Goal: Transaction & Acquisition: Purchase product/service

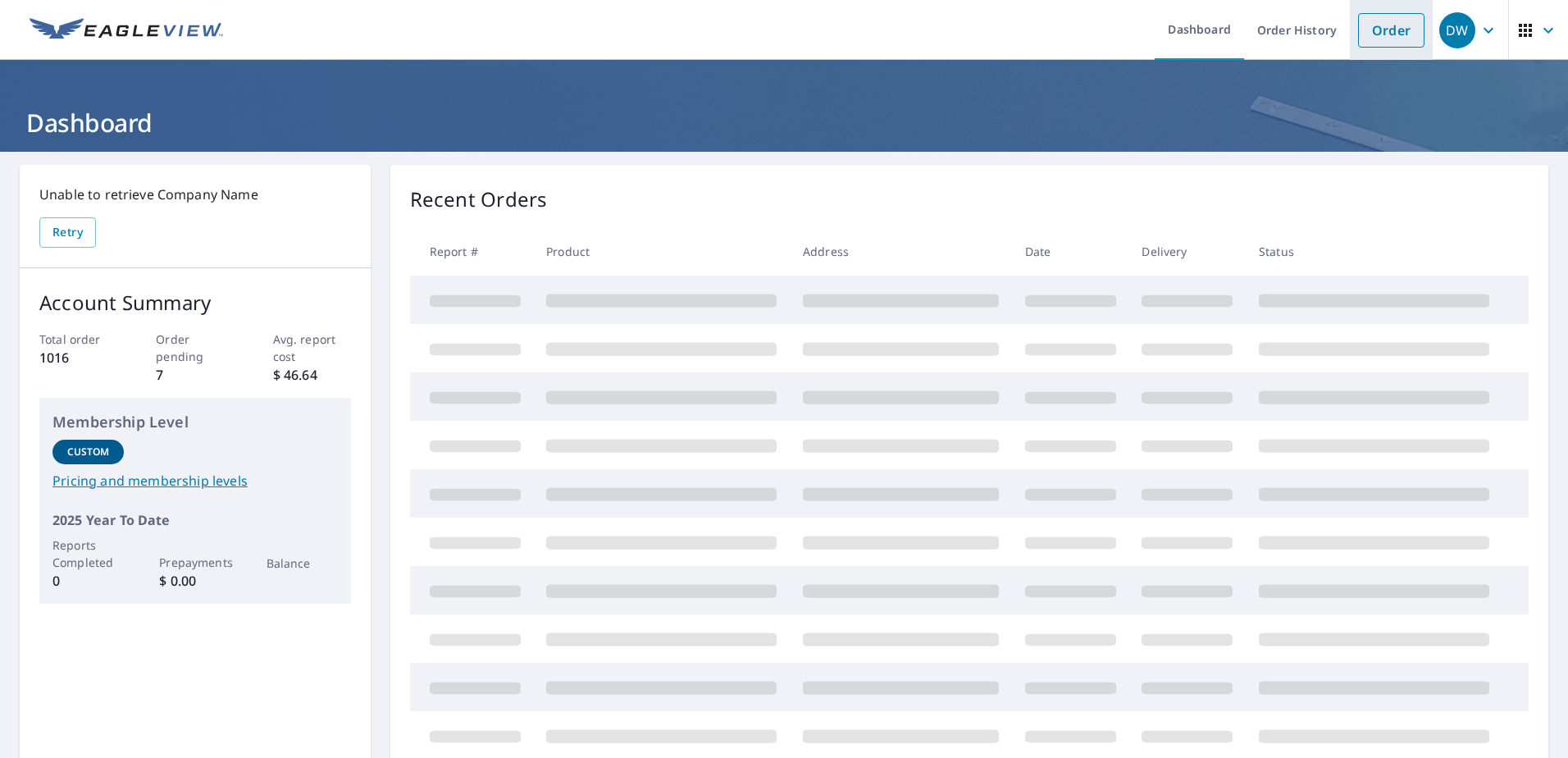
click at [1373, 31] on link "Order" at bounding box center [1391, 30] width 67 height 34
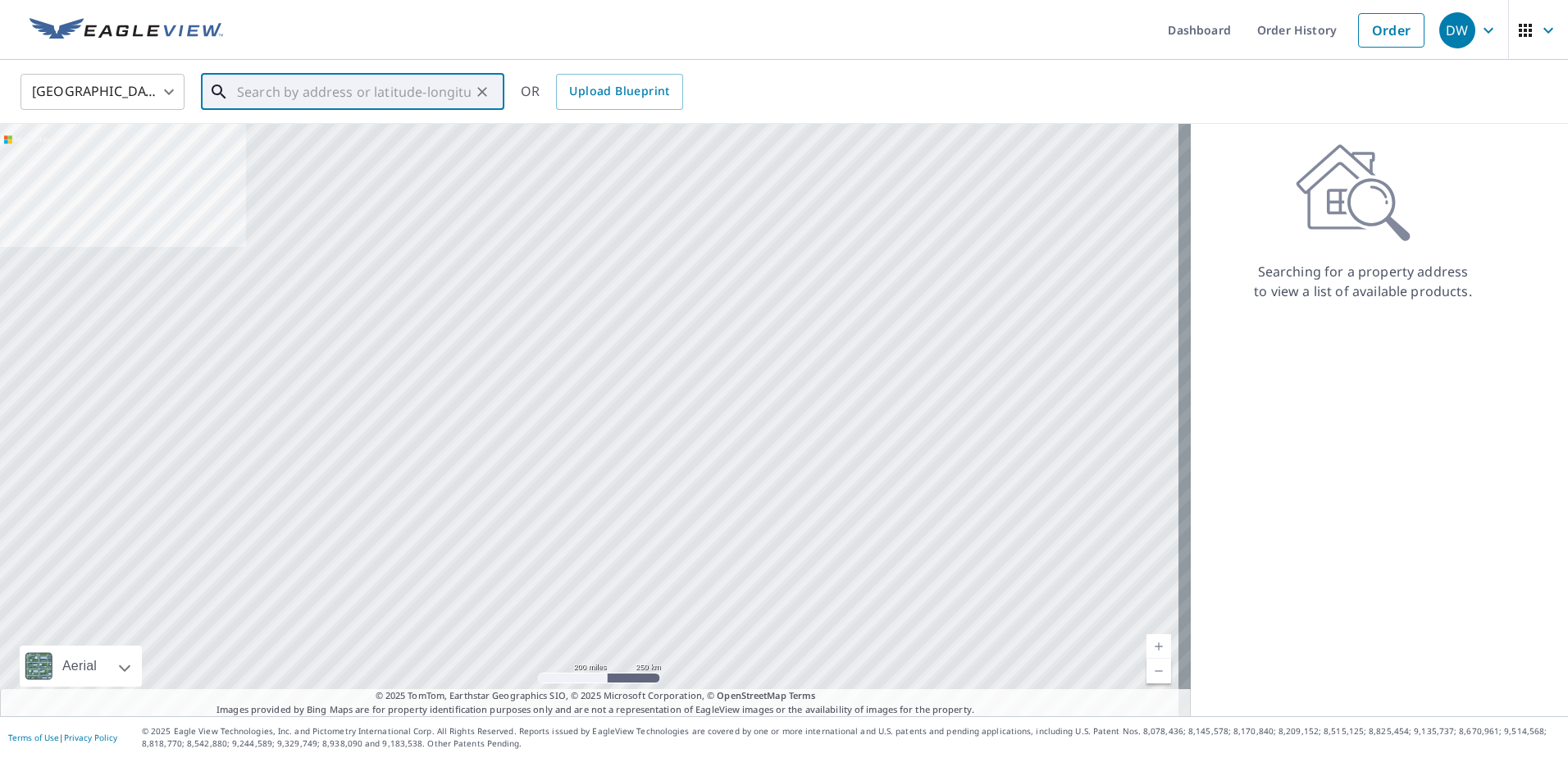
click at [291, 100] on input "text" at bounding box center [354, 91] width 234 height 46
type input "2"
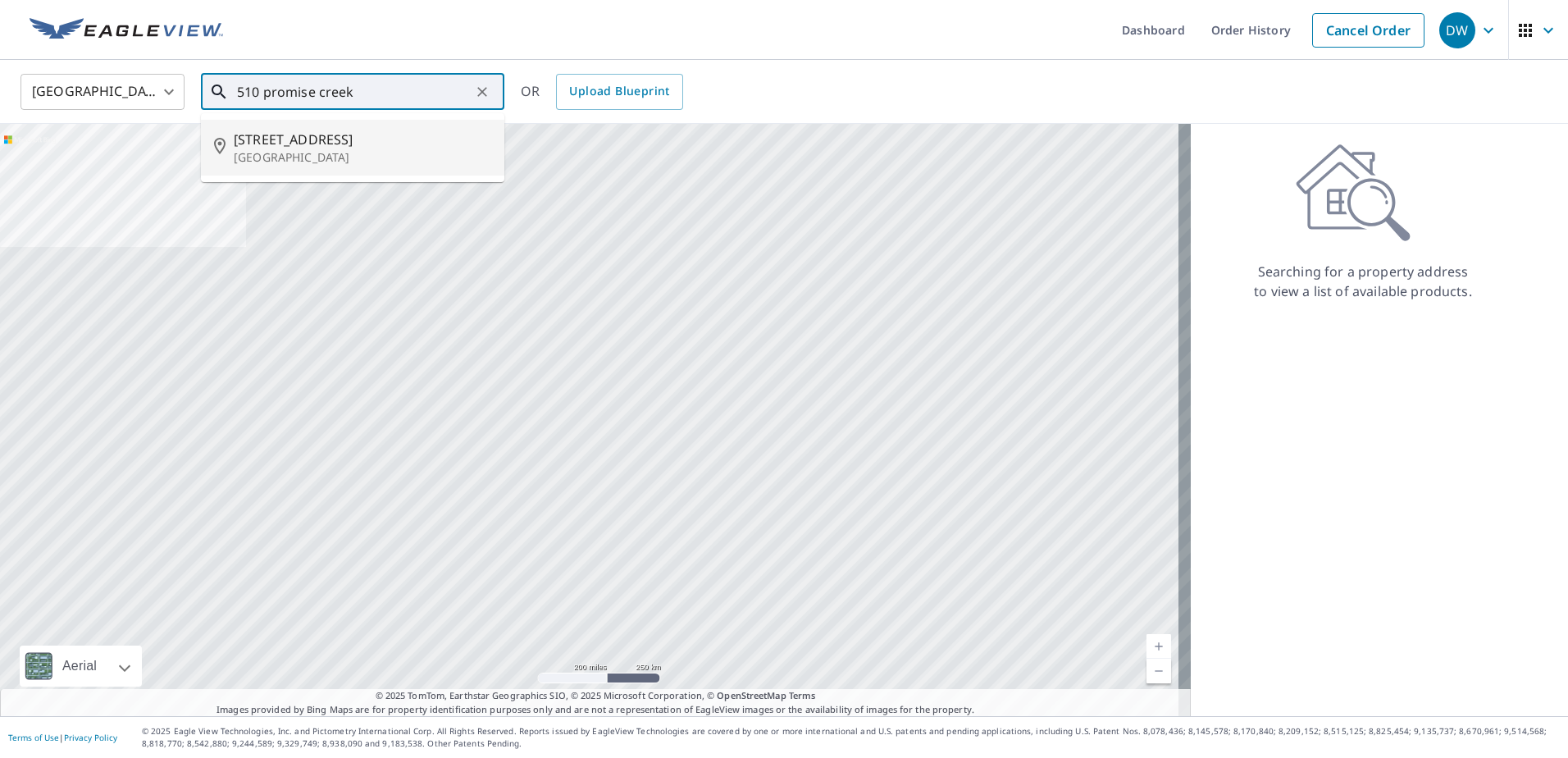
click at [320, 142] on span "[STREET_ADDRESS]" at bounding box center [362, 139] width 258 height 19
type input "[STREET_ADDRESS]"
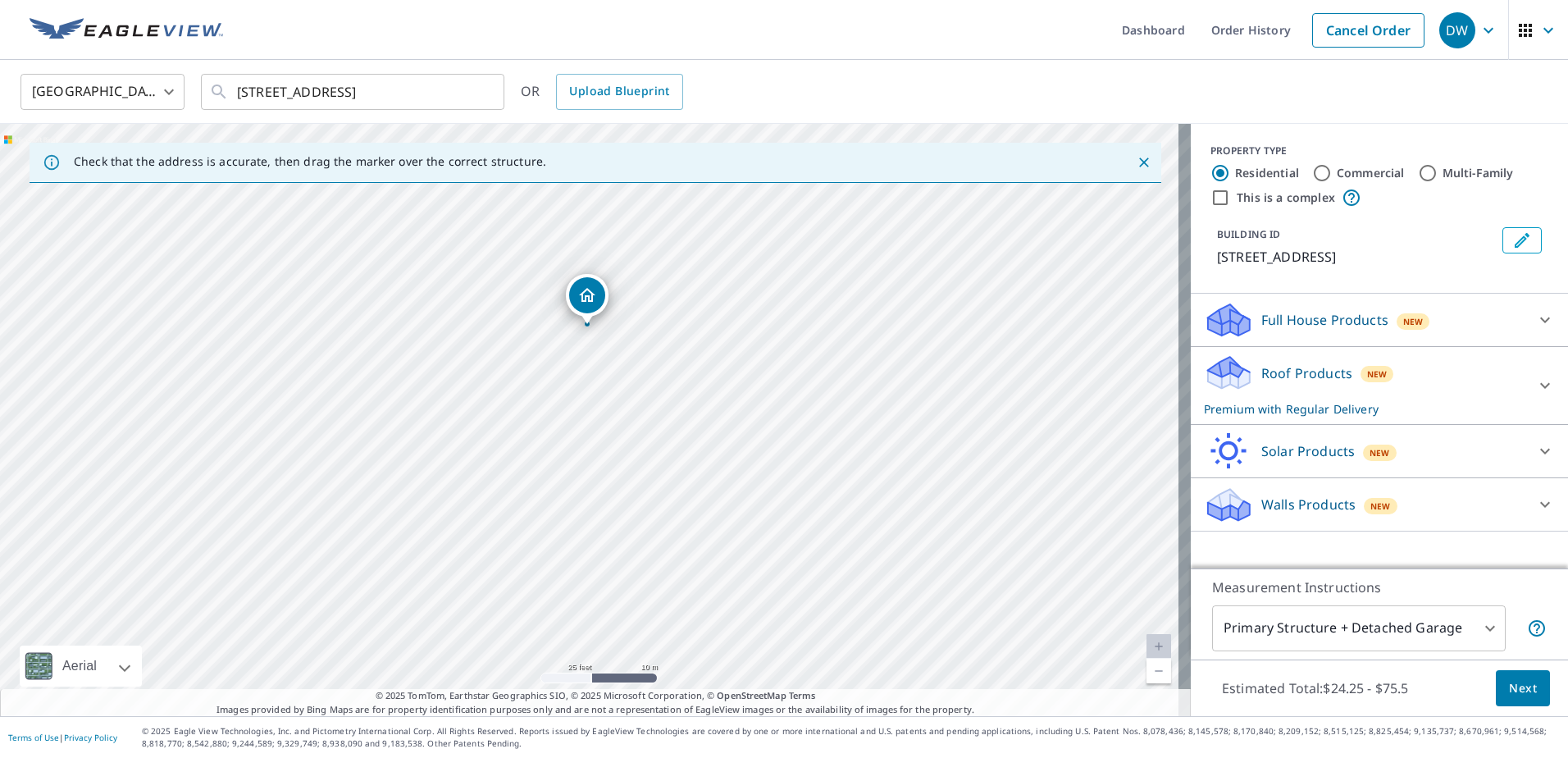
drag, startPoint x: 602, startPoint y: 318, endPoint x: 587, endPoint y: 302, distance: 21.9
click at [1506, 676] on button "Next" at bounding box center [1523, 689] width 54 height 37
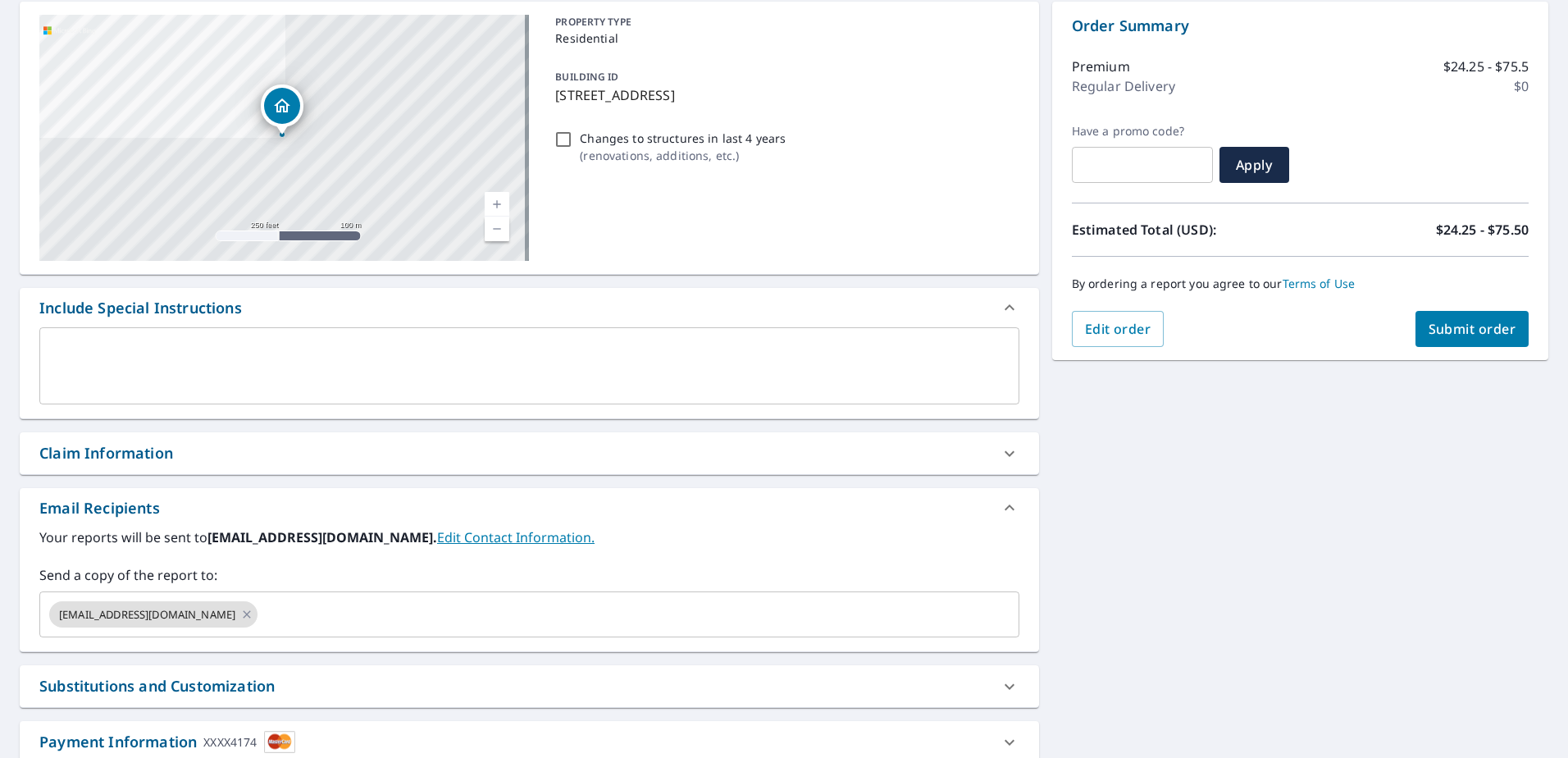
scroll to position [164, 0]
click at [1454, 334] on span "Submit order" at bounding box center [1473, 328] width 88 height 18
checkbox input "true"
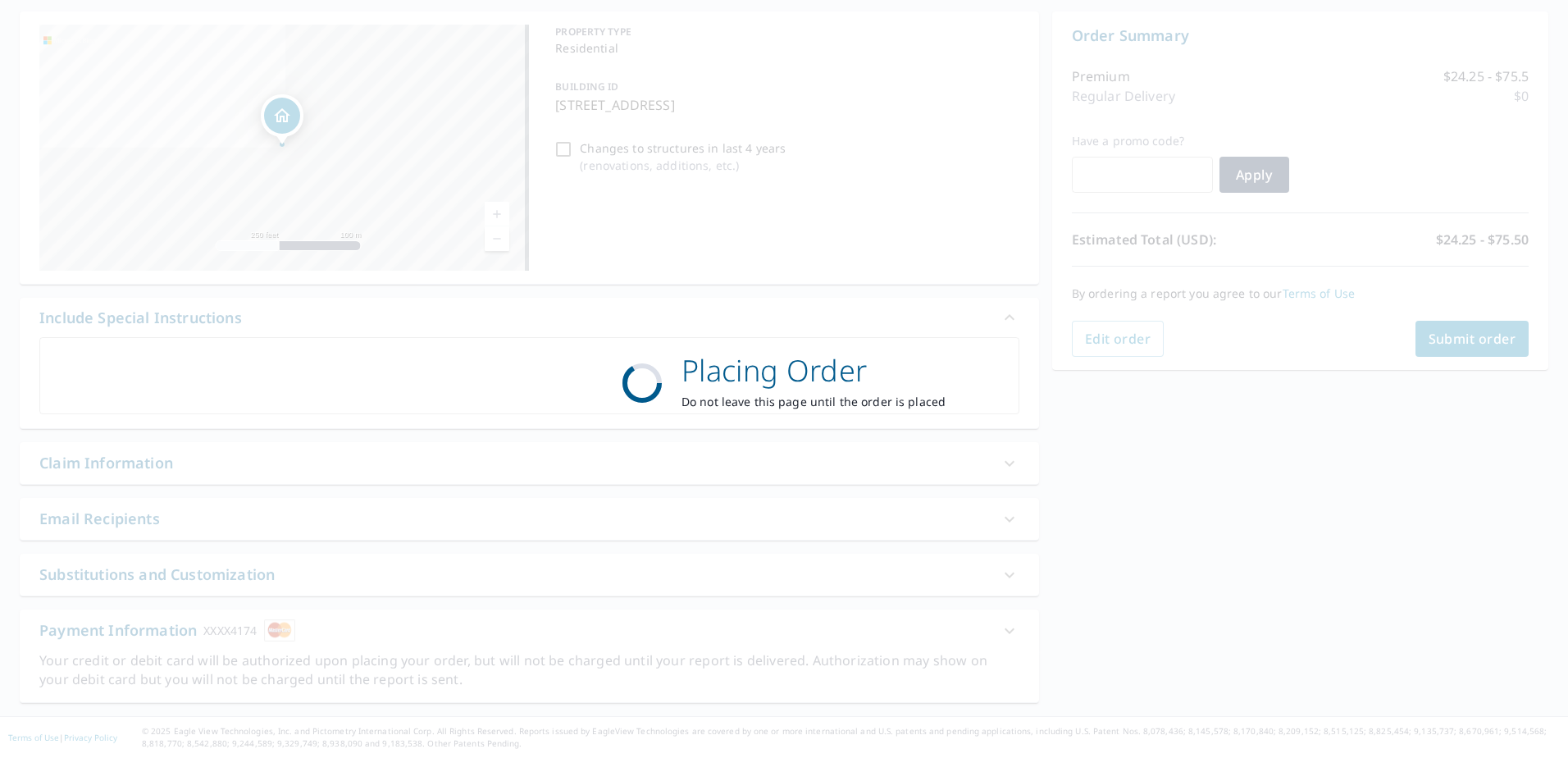
scroll to position [154, 0]
